Goal: Transaction & Acquisition: Purchase product/service

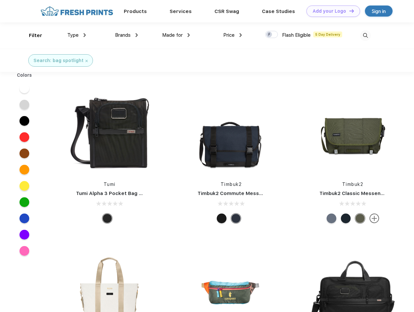
scroll to position [0, 0]
click at [331, 11] on link "Add your Logo Design Tool" at bounding box center [334, 11] width 54 height 11
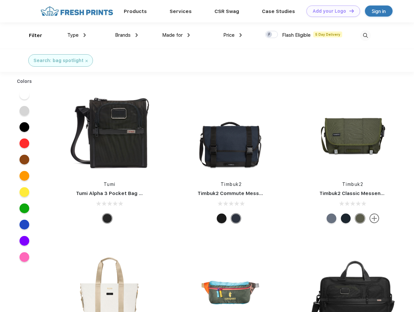
click at [0, 0] on div "Design Tool" at bounding box center [0, 0] width 0 height 0
click at [349, 11] on link "Add your Logo Design Tool" at bounding box center [334, 11] width 54 height 11
click at [31, 35] on div "Filter" at bounding box center [35, 35] width 13 height 7
click at [77, 35] on span "Type" at bounding box center [72, 35] width 11 height 6
click at [126, 35] on span "Brands" at bounding box center [123, 35] width 16 height 6
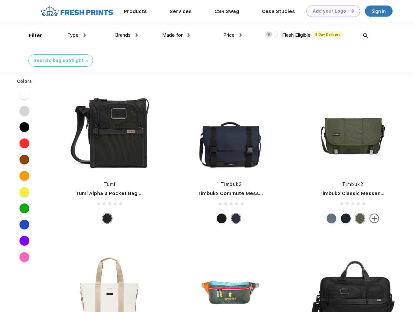
click at [176, 35] on span "Made for" at bounding box center [172, 35] width 20 height 6
click at [233, 35] on span "Price" at bounding box center [228, 35] width 11 height 6
click at [272, 35] on div at bounding box center [271, 34] width 13 height 7
click at [270, 35] on input "checkbox" at bounding box center [267, 33] width 4 height 4
click at [365, 35] on img at bounding box center [365, 35] width 11 height 11
